Goal: Transaction & Acquisition: Book appointment/travel/reservation

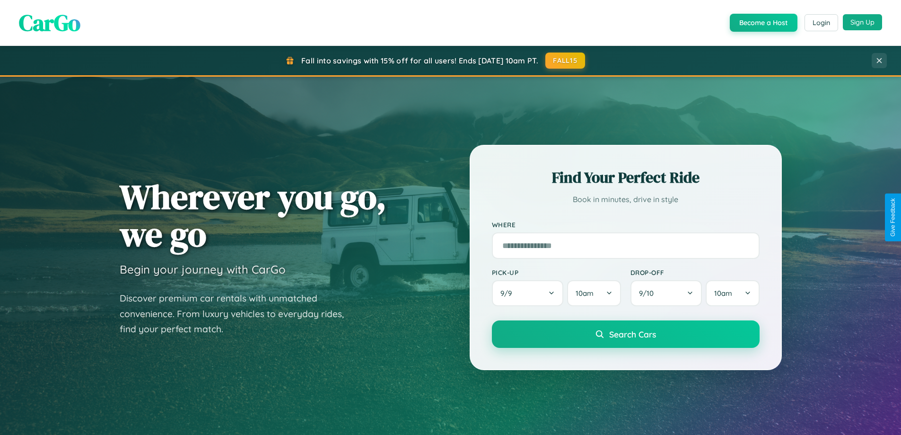
click at [862, 22] on button "Sign Up" at bounding box center [862, 22] width 39 height 16
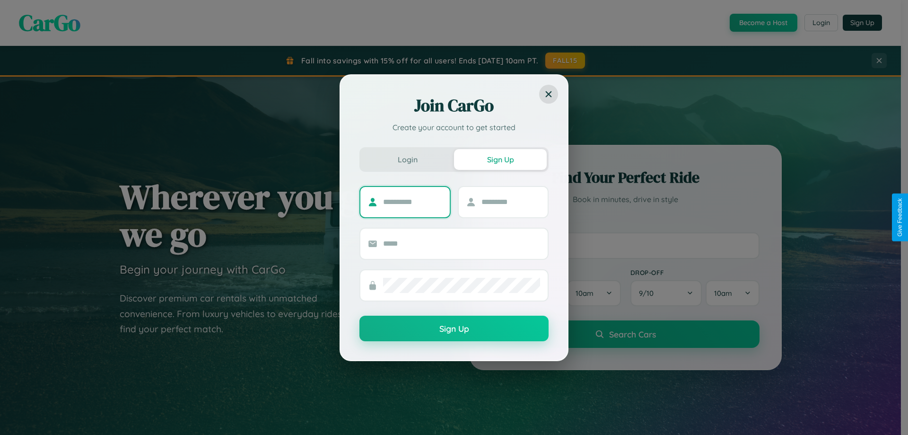
click at [412, 201] on input "text" at bounding box center [412, 201] width 59 height 15
type input "*****"
click at [510, 201] on input "text" at bounding box center [510, 201] width 59 height 15
type input "*****"
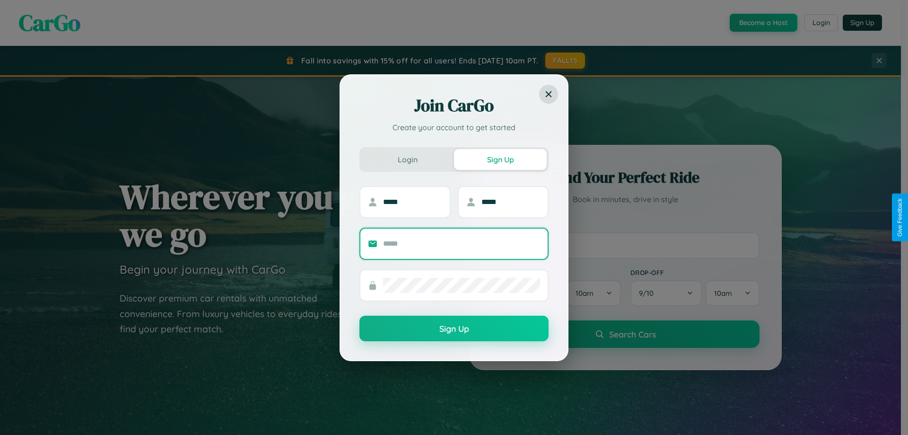
click at [462, 243] on input "text" at bounding box center [461, 243] width 157 height 15
type input "**********"
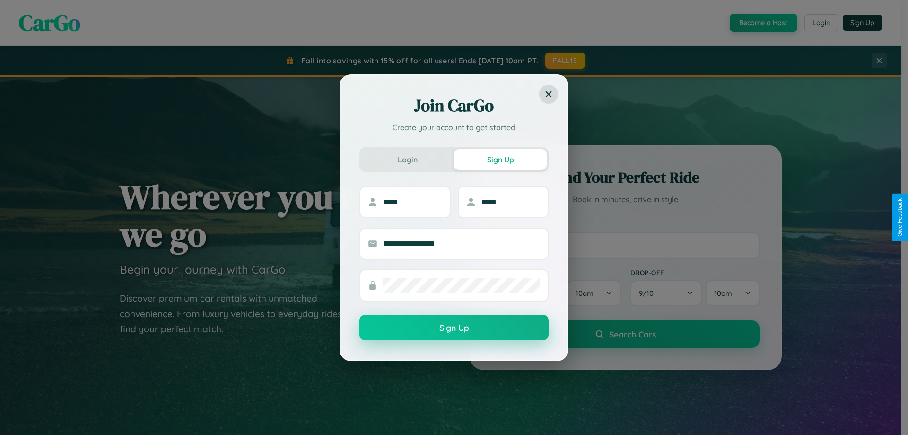
click at [454, 327] on button "Sign Up" at bounding box center [453, 328] width 189 height 26
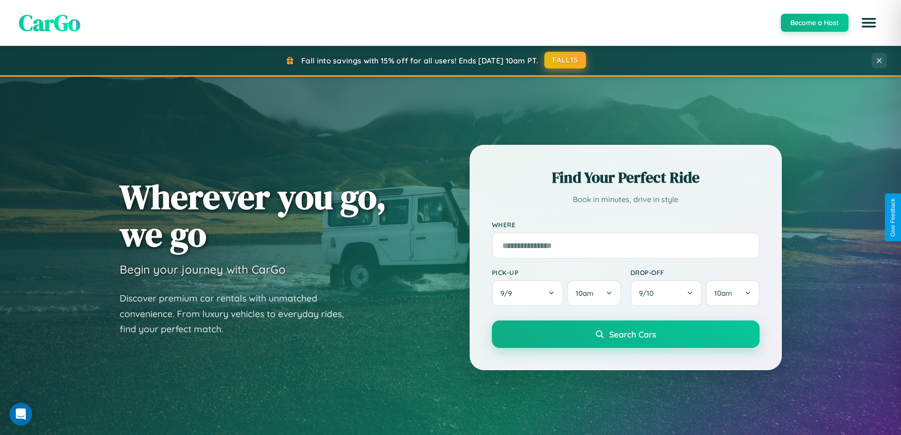
click at [566, 61] on button "FALL15" at bounding box center [565, 60] width 42 height 17
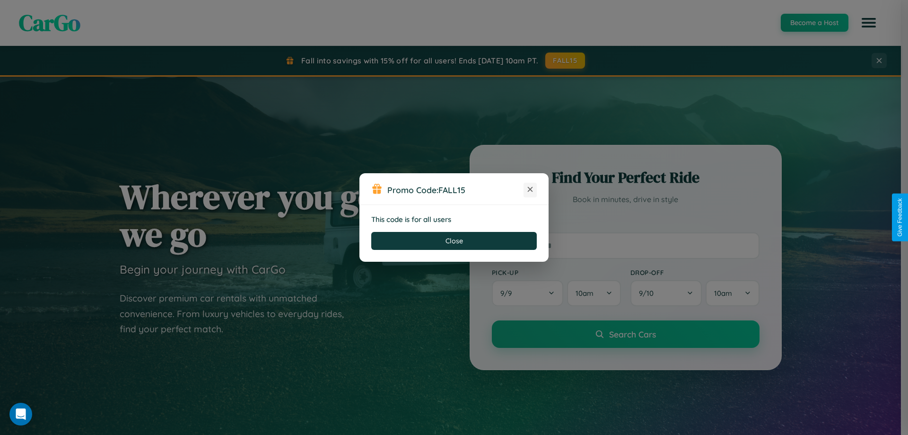
click at [530, 190] on icon at bounding box center [529, 188] width 9 height 9
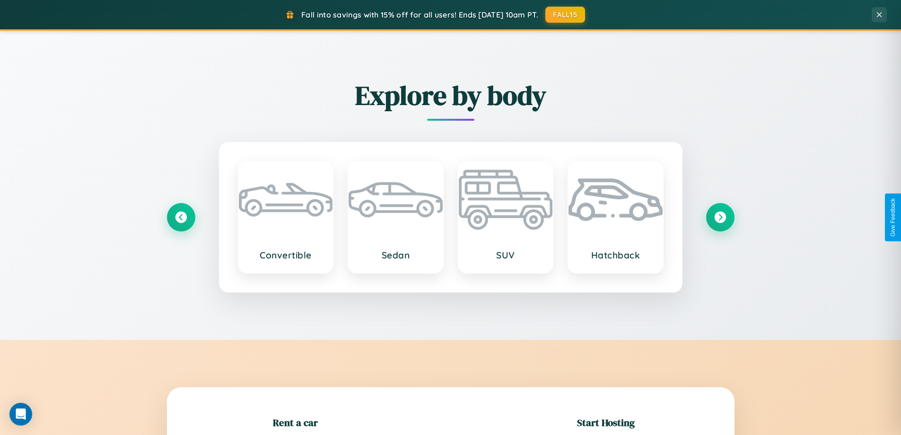
scroll to position [204, 0]
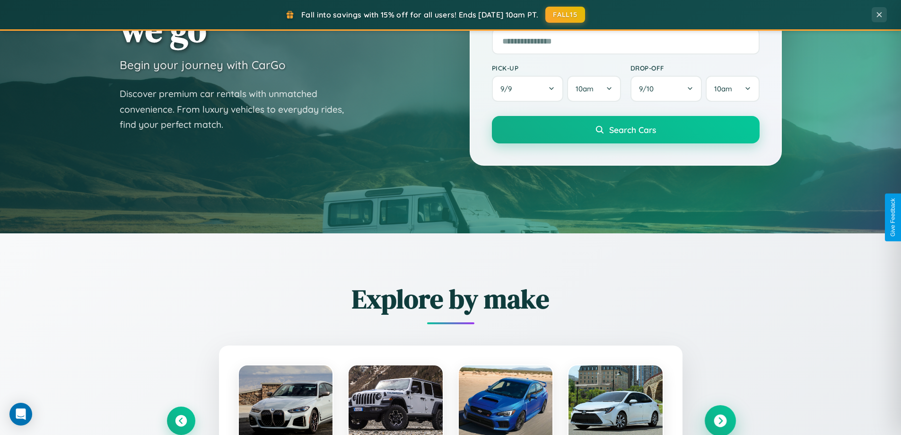
click at [720, 420] on icon at bounding box center [720, 420] width 13 height 13
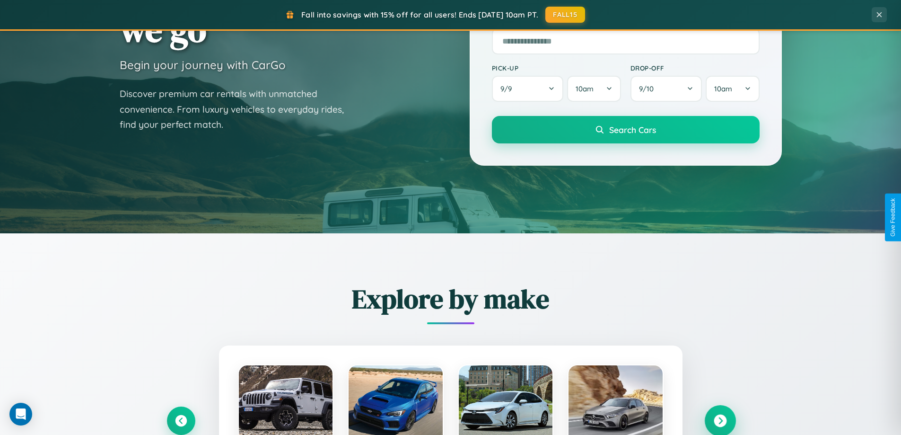
click at [720, 420] on icon at bounding box center [720, 420] width 13 height 13
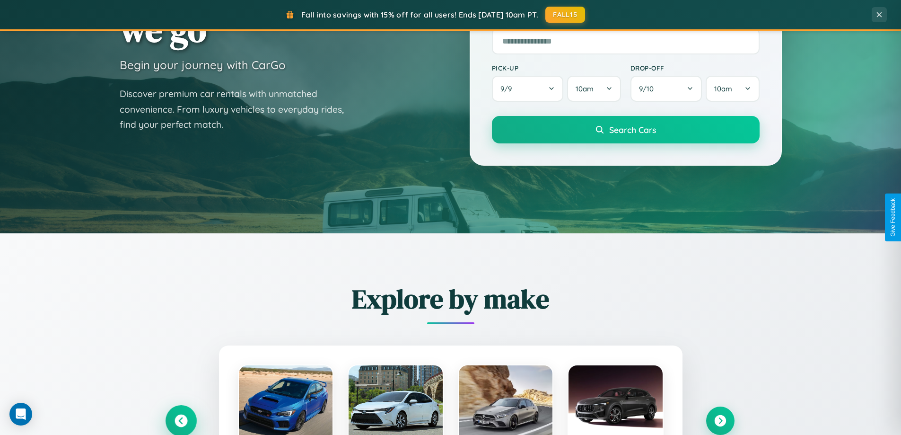
click at [181, 420] on icon at bounding box center [181, 420] width 13 height 13
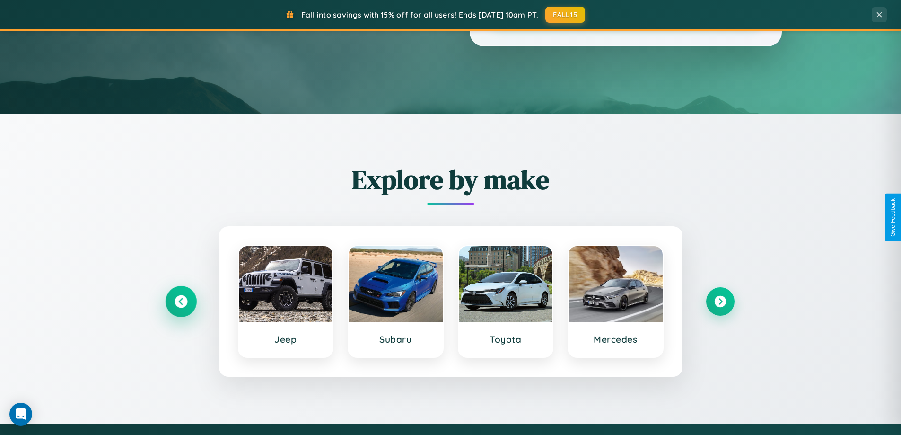
scroll to position [1820, 0]
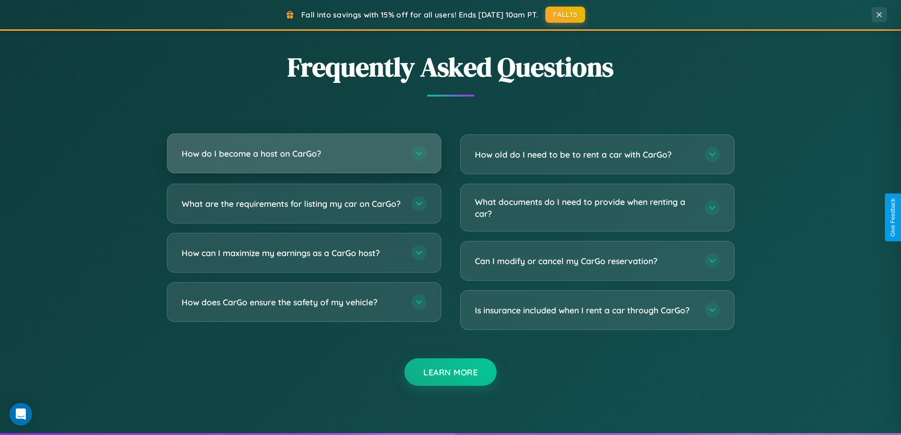
click at [304, 153] on h3 "How do I become a host on CarGo?" at bounding box center [292, 154] width 220 height 12
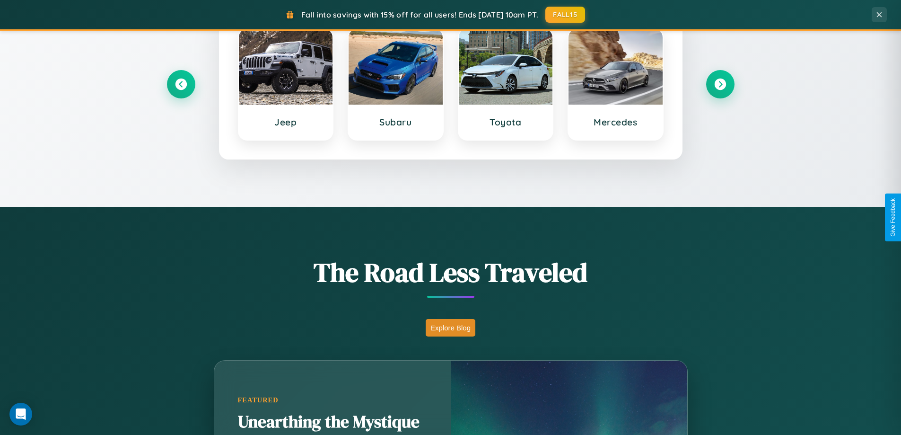
scroll to position [408, 0]
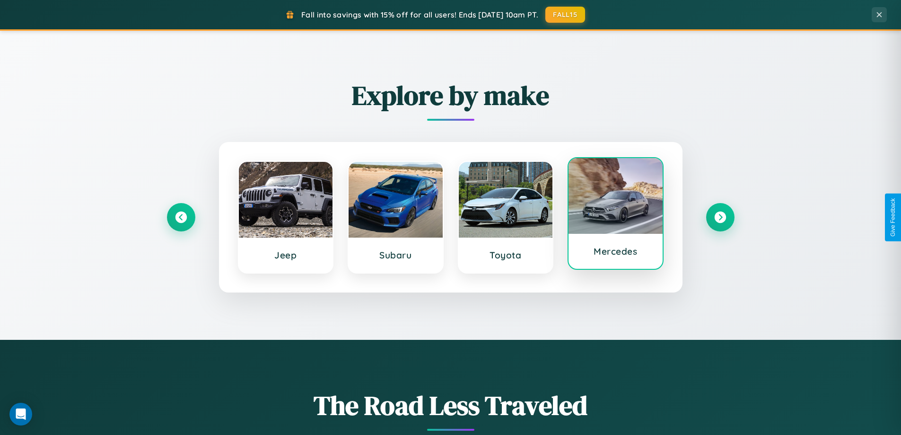
click at [615, 214] on div at bounding box center [615, 196] width 94 height 76
